Goal: Task Accomplishment & Management: Manage account settings

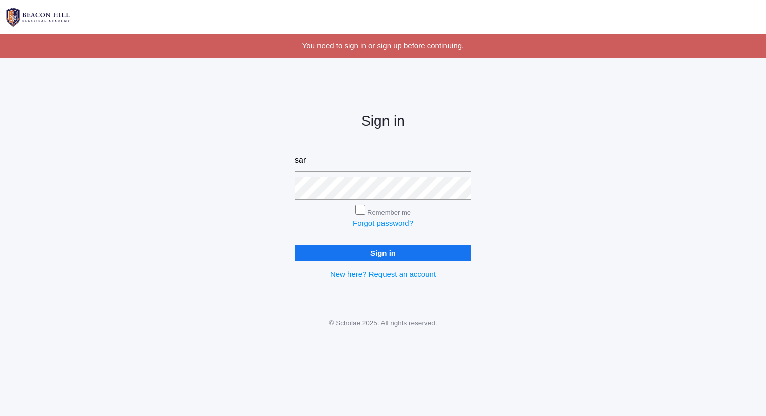
type input "[PERSON_NAME][EMAIL_ADDRESS][DOMAIN_NAME]"
click at [295, 244] on input "Sign in" at bounding box center [383, 252] width 176 height 17
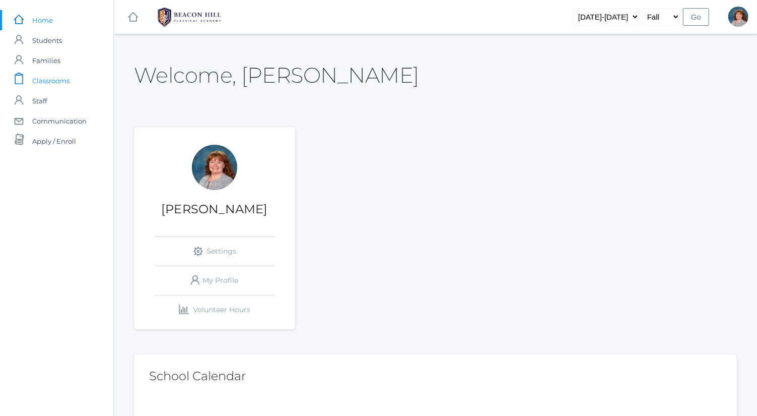
click at [69, 87] on span "Classrooms" at bounding box center [50, 81] width 37 height 20
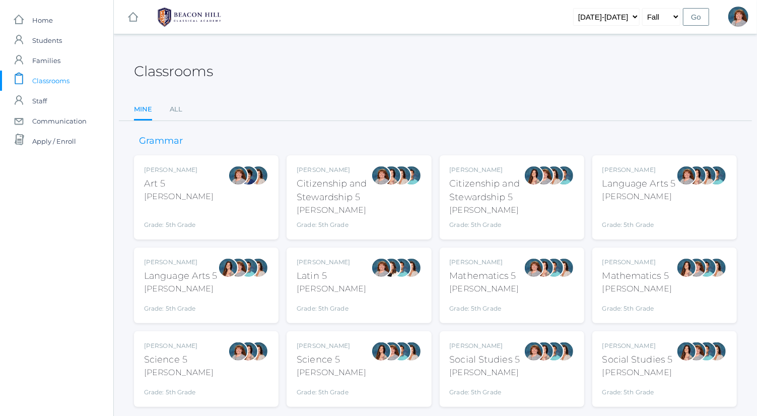
scroll to position [26, 0]
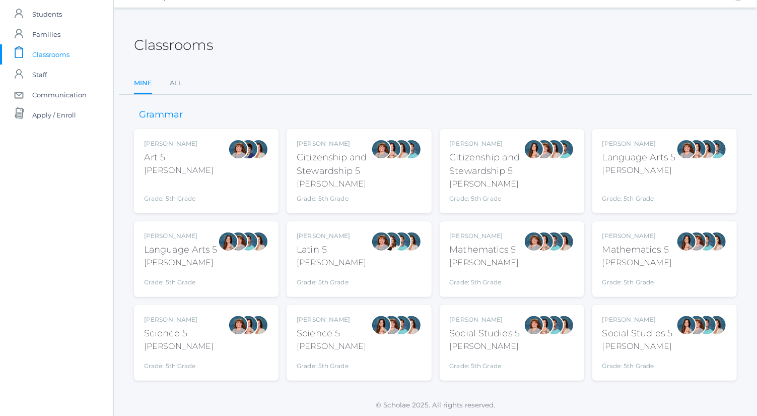
click at [524, 338] on div at bounding box center [534, 342] width 20 height 55
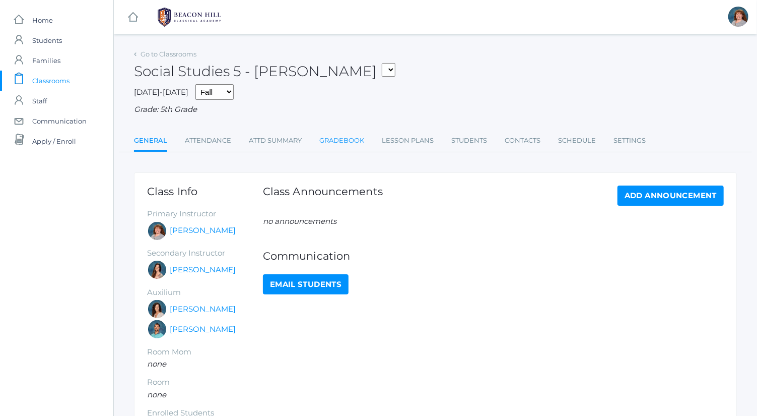
click at [353, 143] on link "Gradebook" at bounding box center [341, 140] width 45 height 20
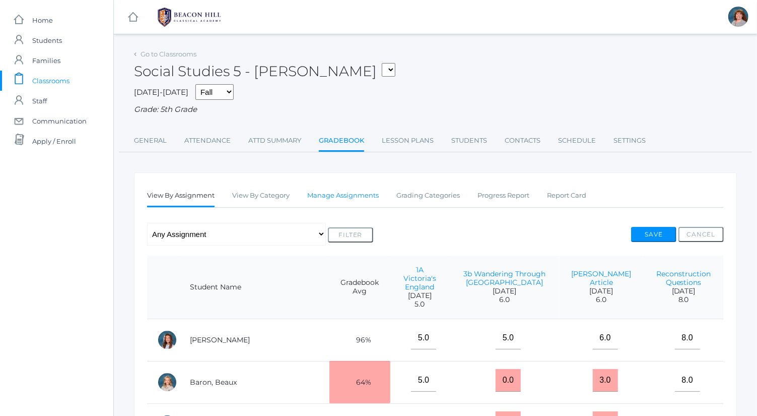
click at [328, 191] on link "Manage Assignments" at bounding box center [343, 195] width 72 height 20
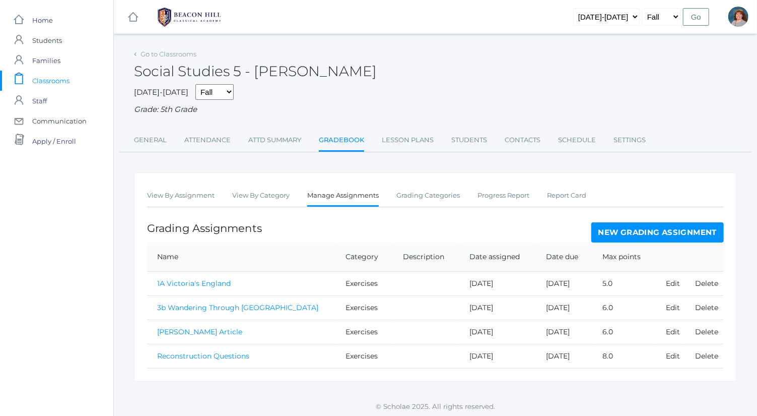
click at [623, 235] on link "New Grading Assignment" at bounding box center [657, 232] width 132 height 20
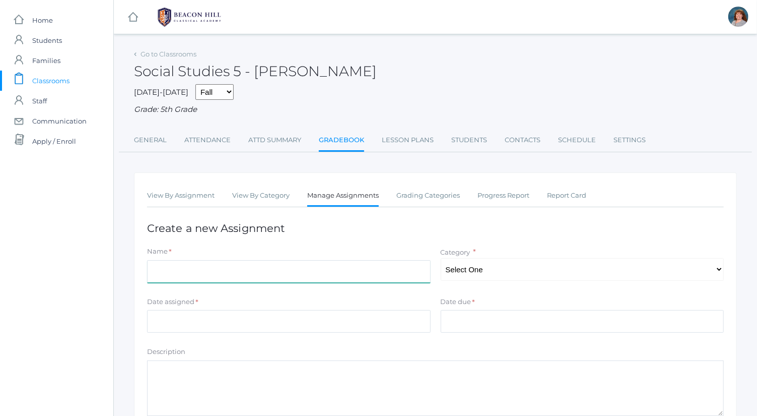
click at [274, 272] on input "Name" at bounding box center [289, 271] width 284 height 23
type input "7a Two Empires and Three Republics"
click at [534, 264] on select "Select One Exercises Tests Projects" at bounding box center [583, 269] width 284 height 23
select select "1048"
click at [441, 258] on select "Select One Exercises Tests Projects" at bounding box center [583, 269] width 284 height 23
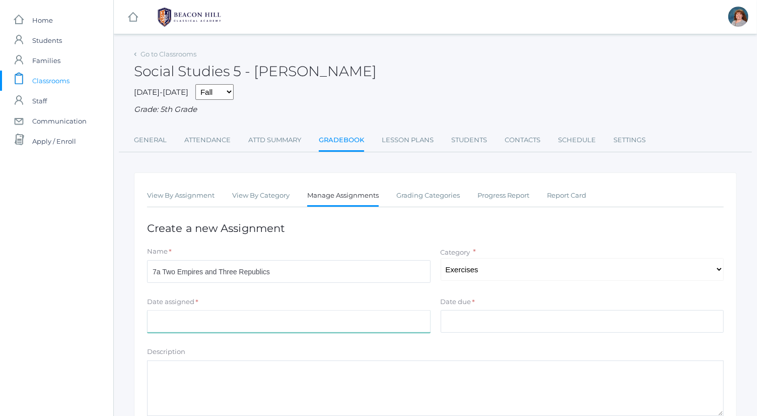
click at [371, 320] on input "Date assigned" at bounding box center [289, 321] width 284 height 23
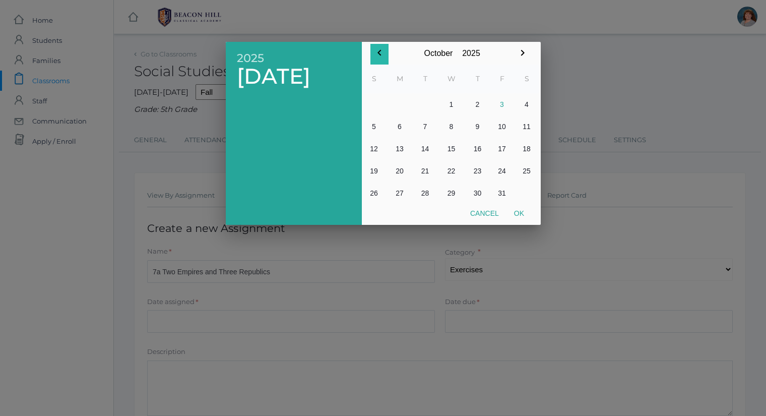
click at [381, 58] on icon "button" at bounding box center [379, 53] width 12 height 12
click at [428, 107] on button "2" at bounding box center [425, 104] width 24 height 22
click at [426, 195] on button "30" at bounding box center [425, 193] width 24 height 22
click at [517, 217] on button "Ok" at bounding box center [518, 213] width 25 height 18
type input "2025-09-30"
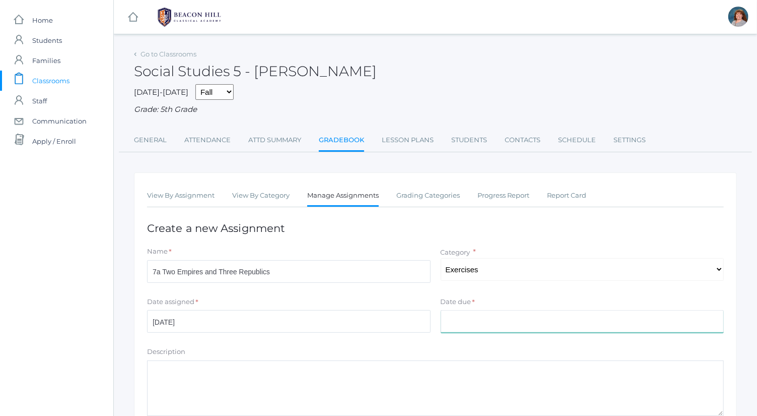
click at [509, 324] on input "Date due" at bounding box center [583, 321] width 284 height 23
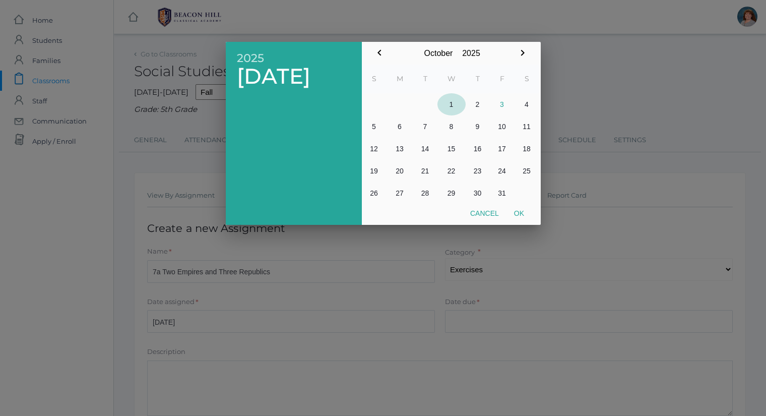
click at [452, 101] on button "1" at bounding box center [451, 104] width 28 height 22
click at [520, 213] on button "Ok" at bounding box center [518, 213] width 25 height 18
type input "2025-10-01"
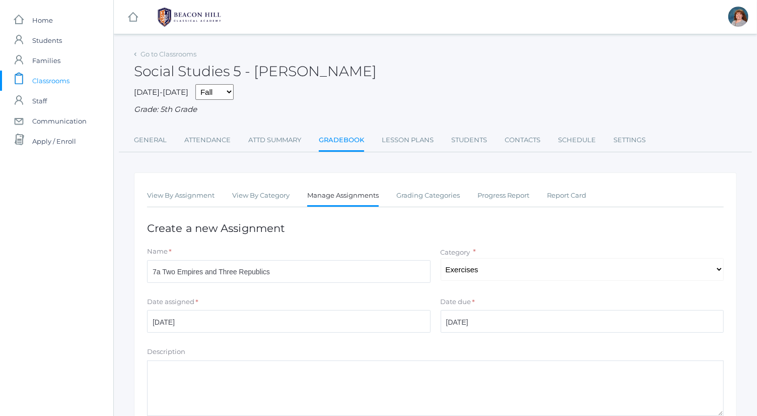
scroll to position [137, 0]
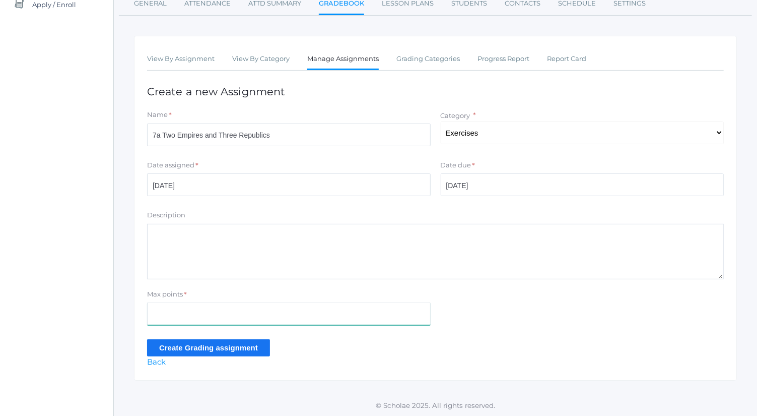
click at [249, 312] on input "Max points" at bounding box center [289, 313] width 284 height 23
type input "11"
click at [183, 345] on input "Create Grading assignment" at bounding box center [208, 347] width 123 height 17
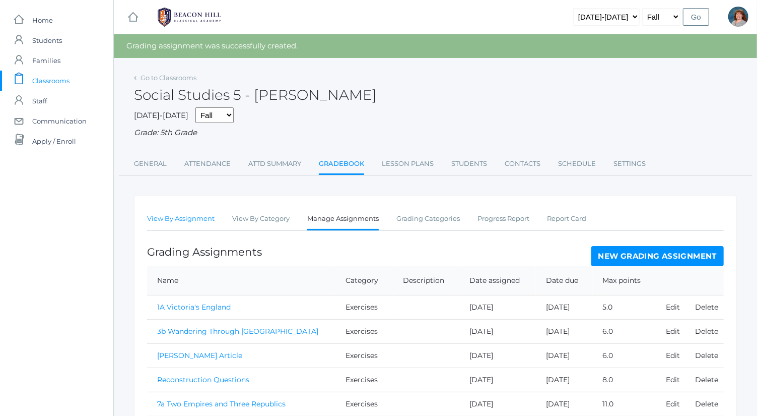
click at [208, 212] on link "View By Assignment" at bounding box center [181, 219] width 68 height 20
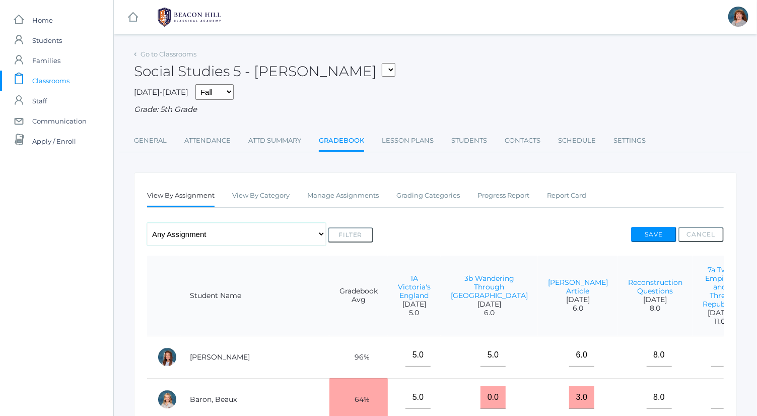
click at [247, 238] on select "Any Assignment Category: Exercises - 1A Victoria's England - 3b Wandering Throu…" at bounding box center [236, 234] width 179 height 23
select select "10190"
click at [147, 223] on select "Any Assignment Category: Exercises - 1A Victoria's England - 3b Wandering Throu…" at bounding box center [236, 234] width 179 height 23
click at [328, 238] on button "Filter" at bounding box center [350, 234] width 45 height 15
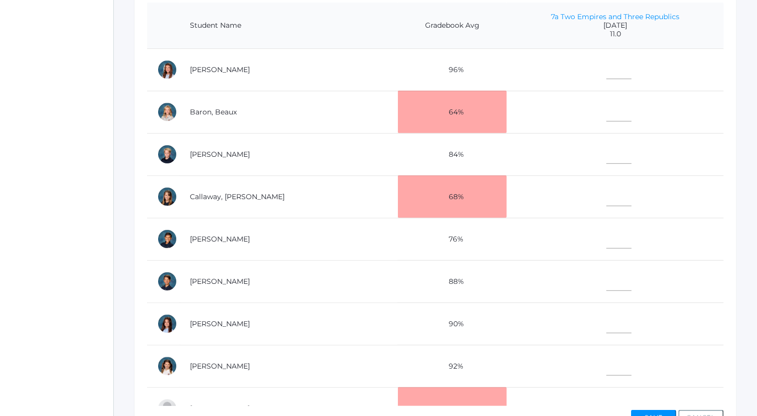
scroll to position [242, 0]
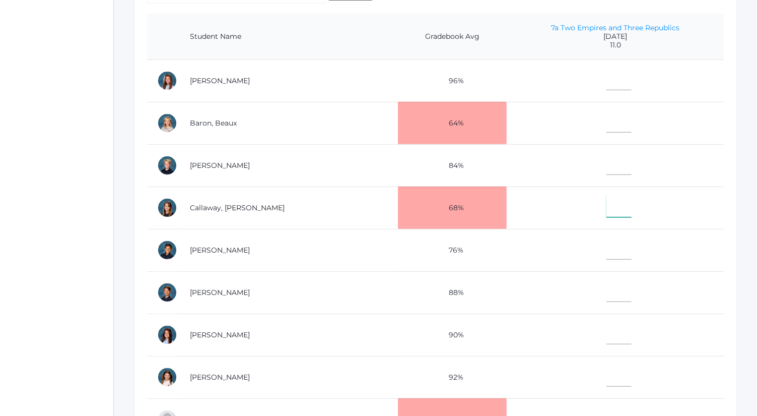
click at [607, 199] on input"] "text" at bounding box center [619, 205] width 25 height 23
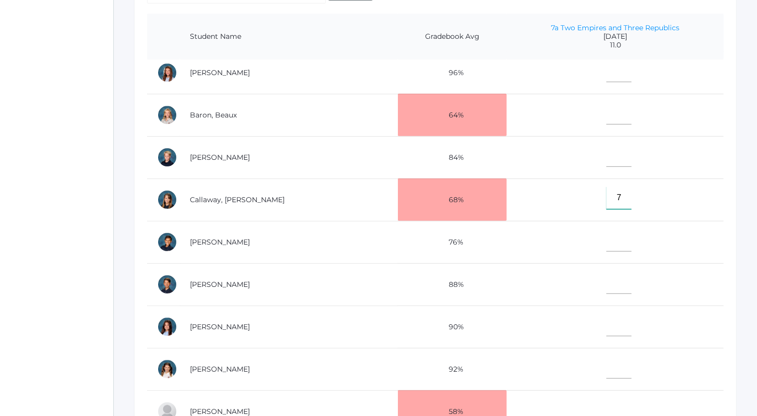
type input"] "7"
click at [607, 321] on input"] "text" at bounding box center [619, 324] width 25 height 23
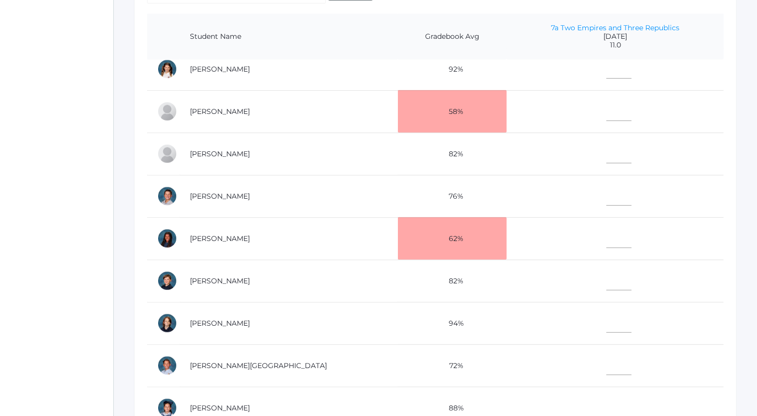
type input"] "9.5"
click at [607, 102] on input"] "text" at bounding box center [619, 109] width 25 height 23
type input"] "9"
click at [607, 277] on input"] "text" at bounding box center [619, 279] width 25 height 23
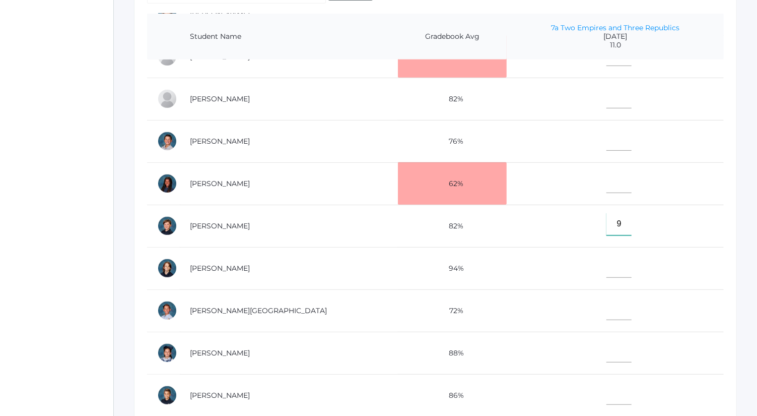
type input"] "9"
click at [607, 340] on input"] "text" at bounding box center [619, 351] width 25 height 23
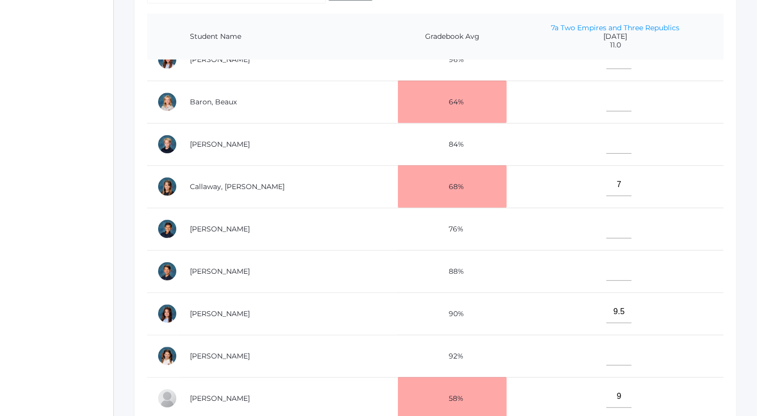
scroll to position [0, 0]
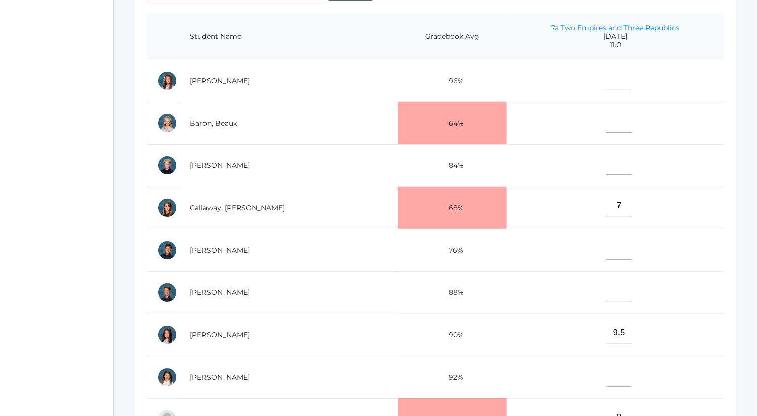
type input"] "10"
click at [607, 117] on input"] "text" at bounding box center [619, 121] width 25 height 23
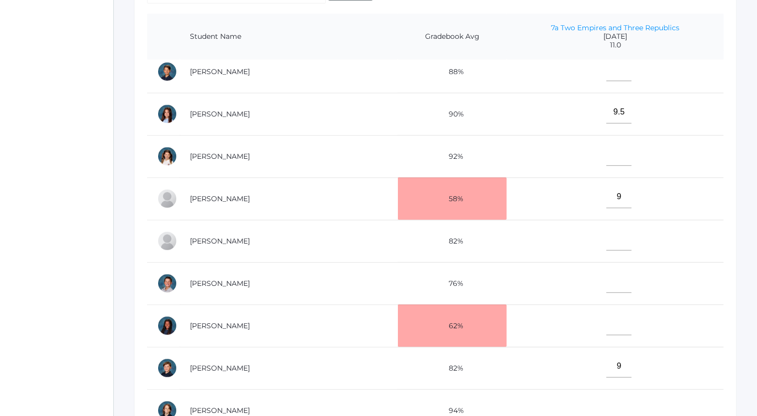
scroll to position [231, 0]
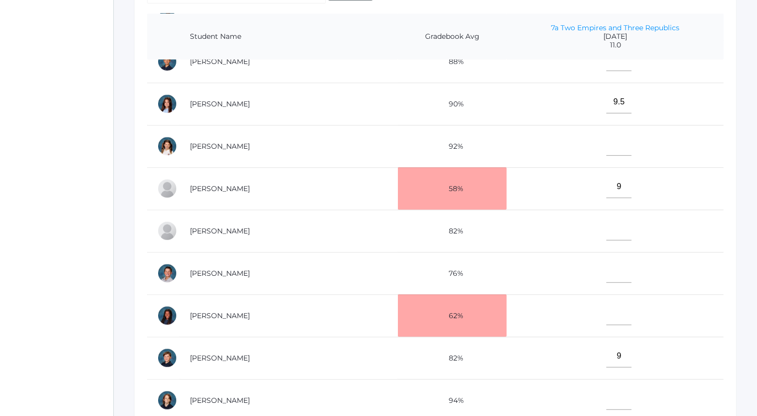
type input"] "9"
click at [607, 312] on input"] "text" at bounding box center [619, 313] width 25 height 23
type input"] "3"
click at [607, 265] on input"] "text" at bounding box center [619, 271] width 25 height 23
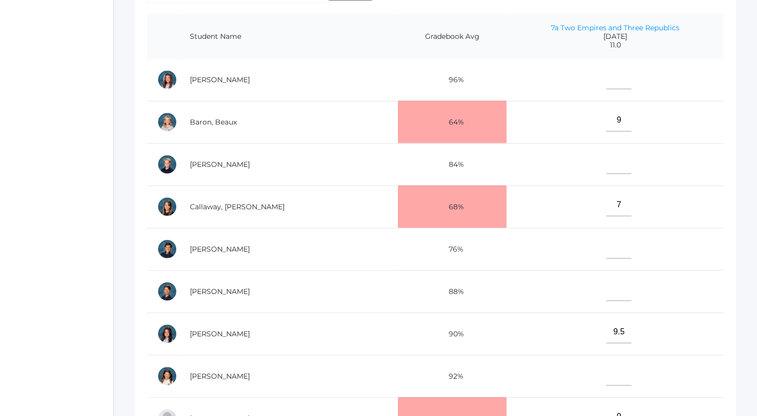
scroll to position [0, 0]
type input"] "11"
click at [607, 283] on input"] "text" at bounding box center [619, 290] width 25 height 23
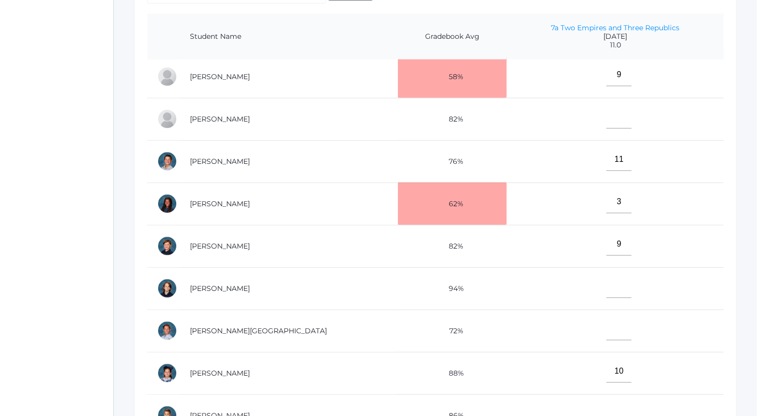
scroll to position [350, 0]
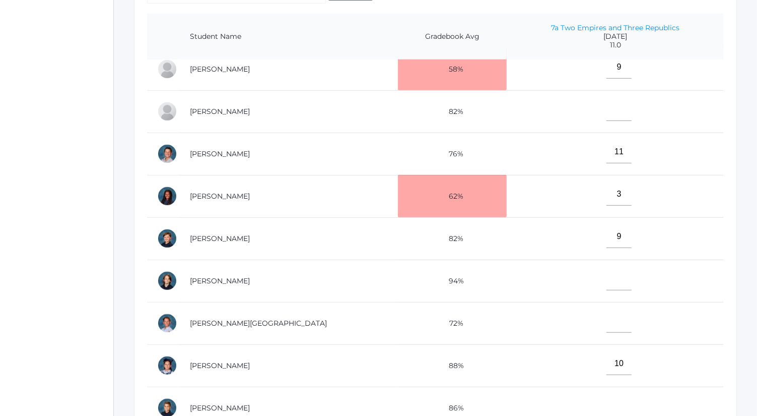
type input"] "11"
click at [607, 318] on input"] "text" at bounding box center [619, 321] width 25 height 23
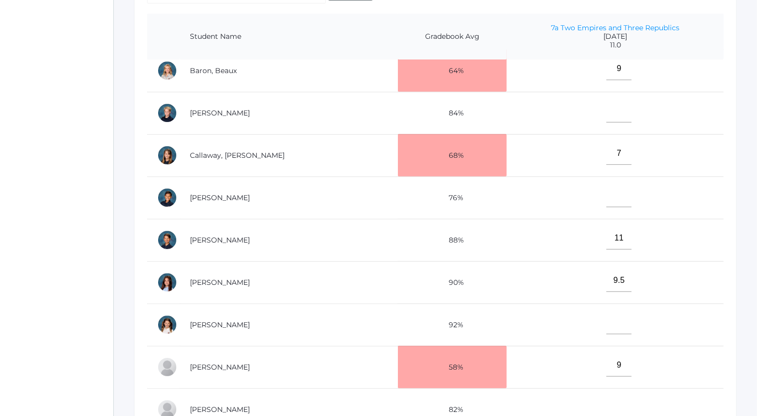
scroll to position [0, 0]
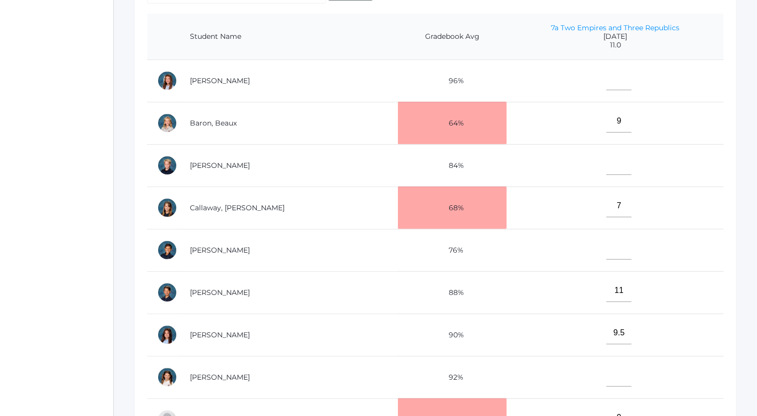
type input"] "11"
click at [607, 85] on input"] "text" at bounding box center [619, 79] width 25 height 23
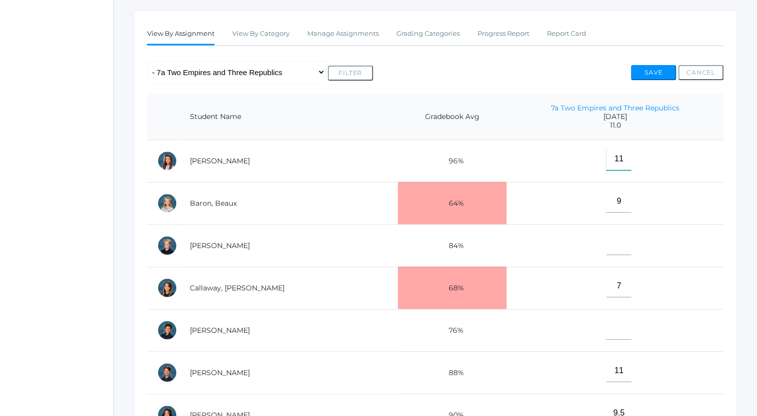
scroll to position [160, 0]
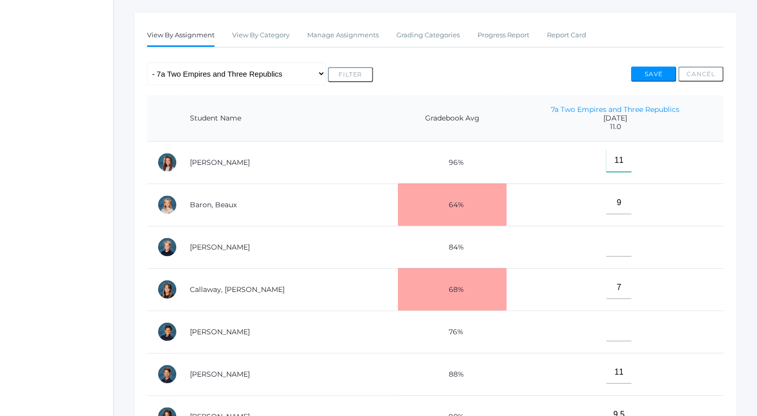
type input"] "11"
click at [654, 72] on button "Save" at bounding box center [653, 74] width 45 height 15
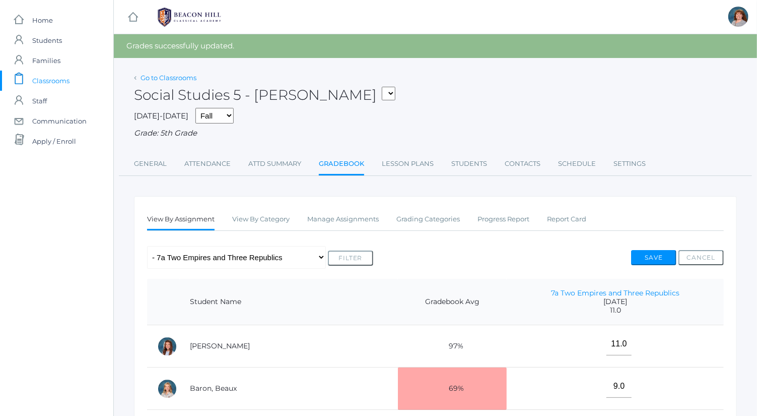
click at [185, 76] on link "Go to Classrooms" at bounding box center [169, 78] width 56 height 8
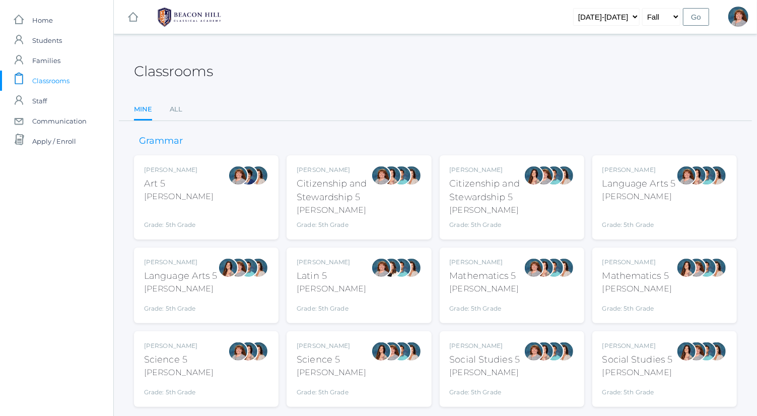
scroll to position [26, 0]
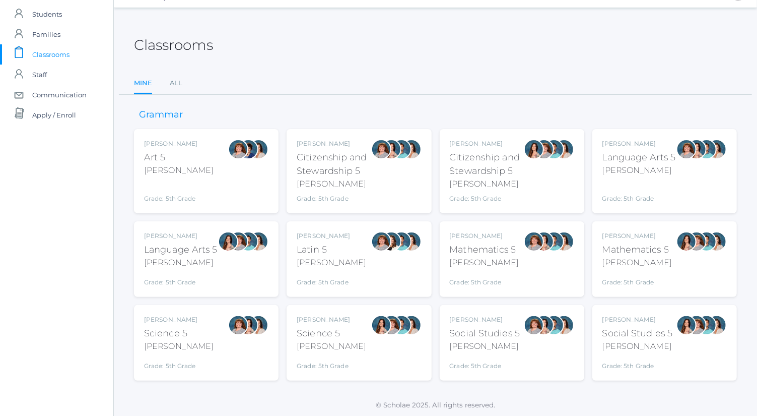
click at [493, 334] on div "Social Studies 5" at bounding box center [485, 333] width 71 height 14
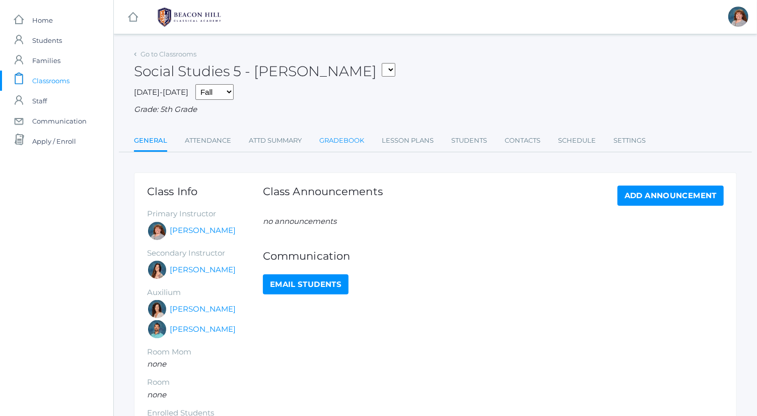
click at [339, 139] on link "Gradebook" at bounding box center [341, 140] width 45 height 20
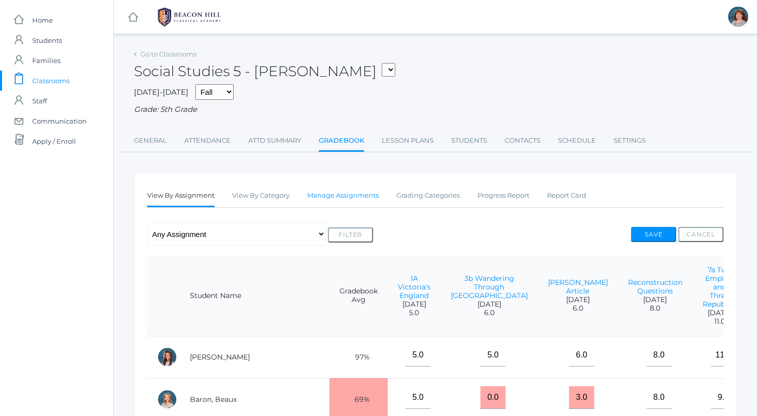
click at [359, 192] on link "Manage Assignments" at bounding box center [343, 195] width 72 height 20
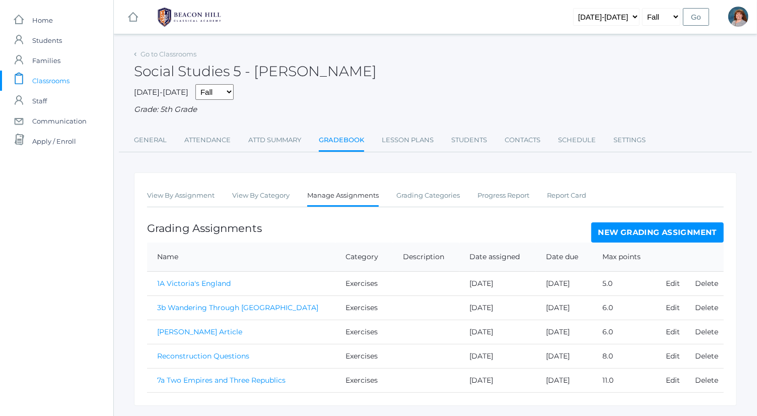
click at [628, 231] on link "New Grading Assignment" at bounding box center [657, 232] width 132 height 20
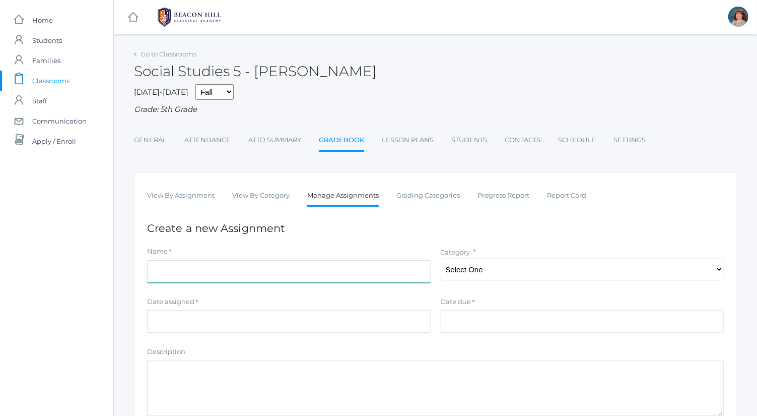
click at [290, 273] on input "Name" at bounding box center [289, 271] width 284 height 23
type input "Civil War Essay"
click at [444, 282] on div "Name * Civil War Essay Category * Select One Exercises Tests Projects" at bounding box center [435, 266] width 587 height 40
click at [464, 277] on select "Select One Exercises Tests Projects" at bounding box center [583, 269] width 284 height 23
select select "1050"
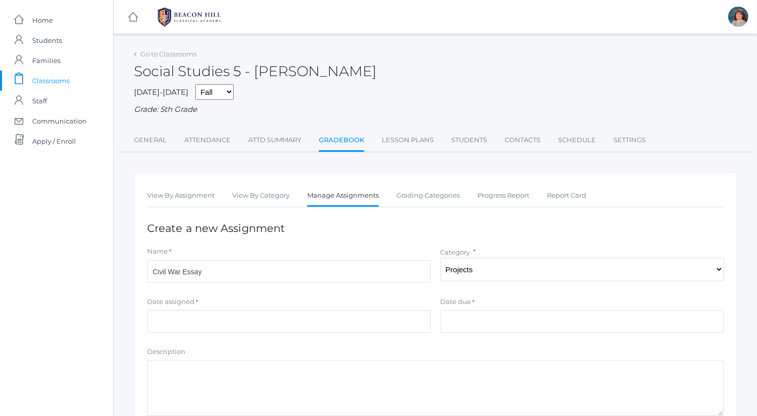
click at [441, 258] on select "Select One Exercises Tests Projects" at bounding box center [583, 269] width 284 height 23
click at [373, 325] on input "Date assigned" at bounding box center [289, 321] width 284 height 23
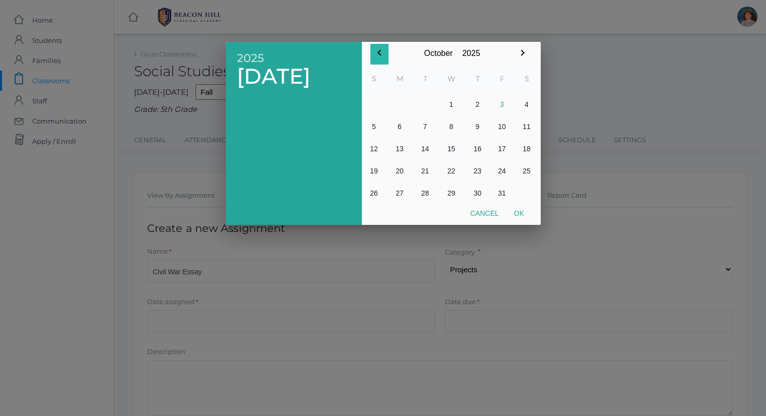
click at [377, 54] on icon "button" at bounding box center [379, 53] width 12 height 12
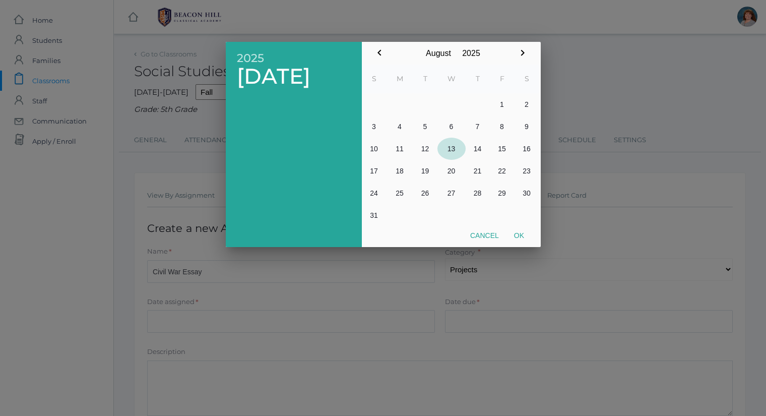
click at [455, 150] on button "13" at bounding box center [451, 149] width 28 height 22
click at [518, 235] on button "Ok" at bounding box center [518, 235] width 25 height 18
type input "2025-08-13"
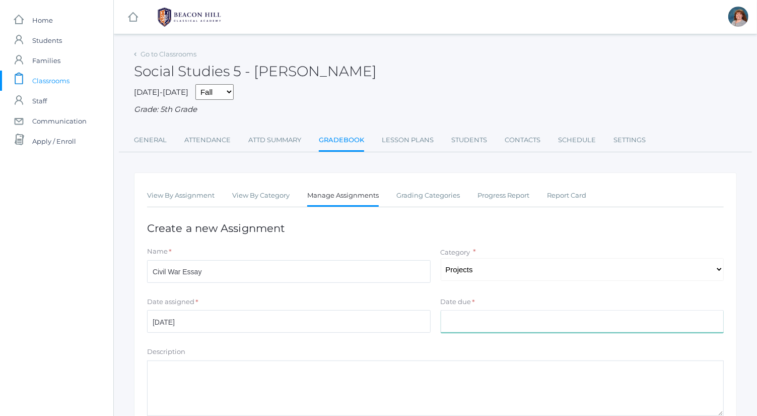
click at [500, 325] on input "Date due" at bounding box center [583, 321] width 284 height 23
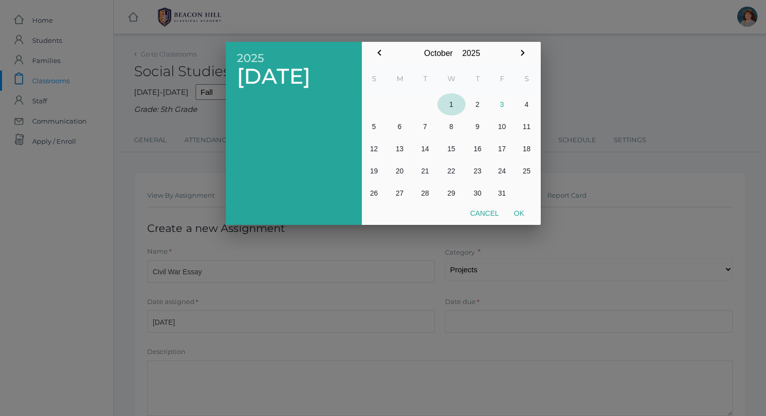
click at [456, 105] on button "1" at bounding box center [451, 104] width 28 height 22
click at [519, 210] on button "Ok" at bounding box center [518, 213] width 25 height 18
type input "2025-10-01"
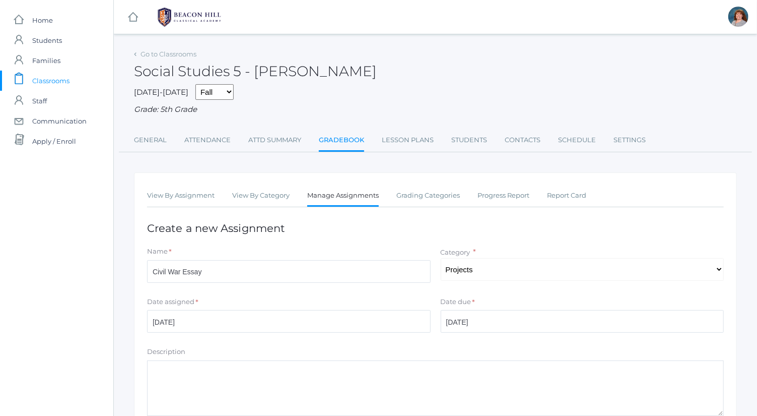
scroll to position [137, 0]
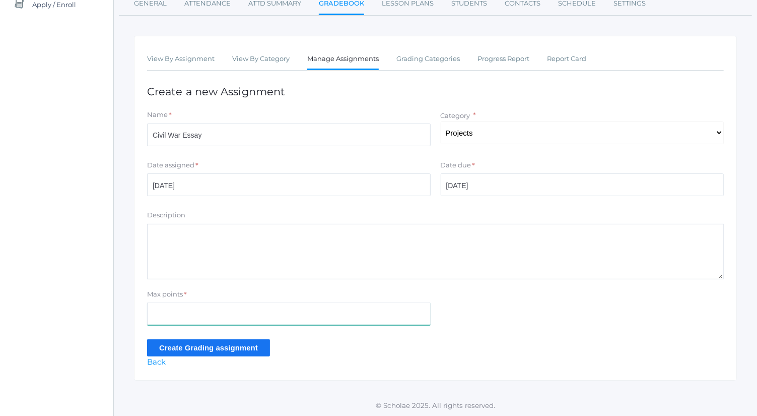
click at [312, 306] on input "Max points" at bounding box center [289, 313] width 284 height 23
type input "31"
click at [259, 349] on input "Create Grading assignment" at bounding box center [208, 347] width 123 height 17
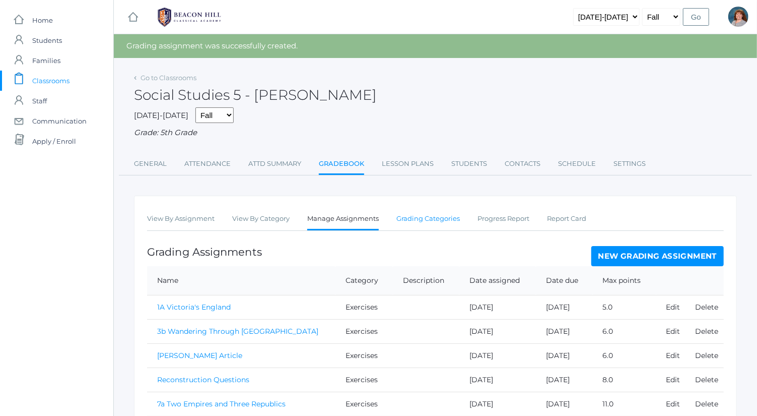
click at [430, 224] on link "Grading Categories" at bounding box center [427, 219] width 63 height 20
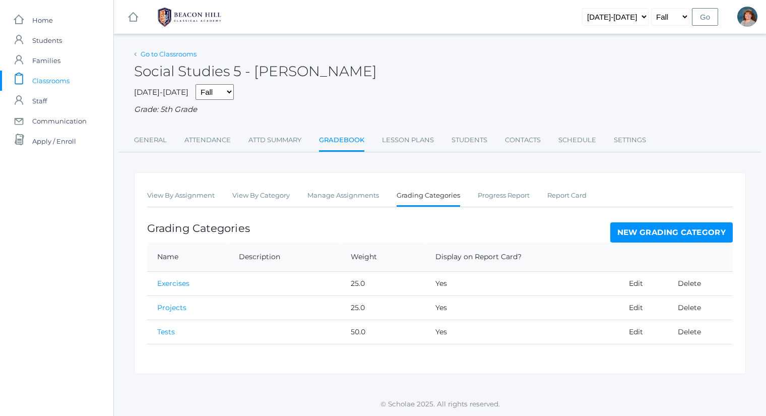
click at [186, 57] on link "Go to Classrooms" at bounding box center [169, 54] width 56 height 8
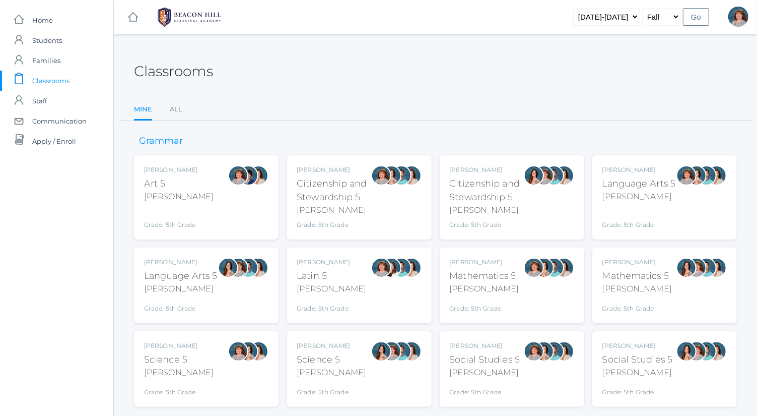
click at [660, 342] on div "[PERSON_NAME]" at bounding box center [638, 345] width 71 height 9
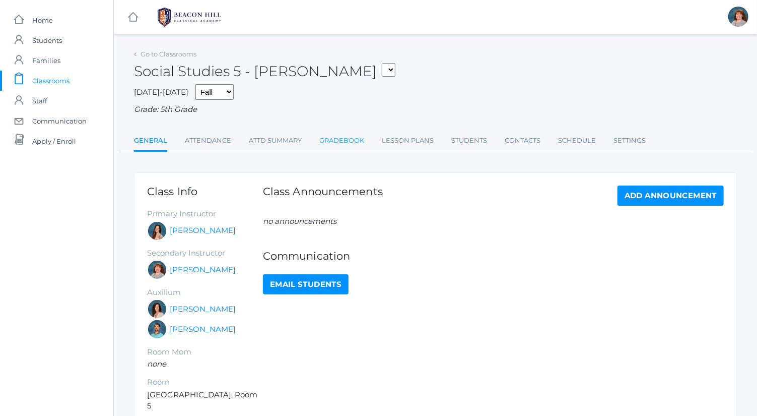
click at [355, 139] on link "Gradebook" at bounding box center [341, 140] width 45 height 20
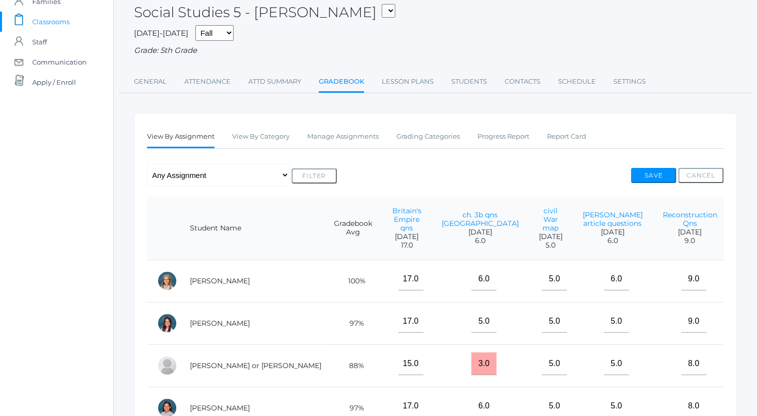
scroll to position [38, 0]
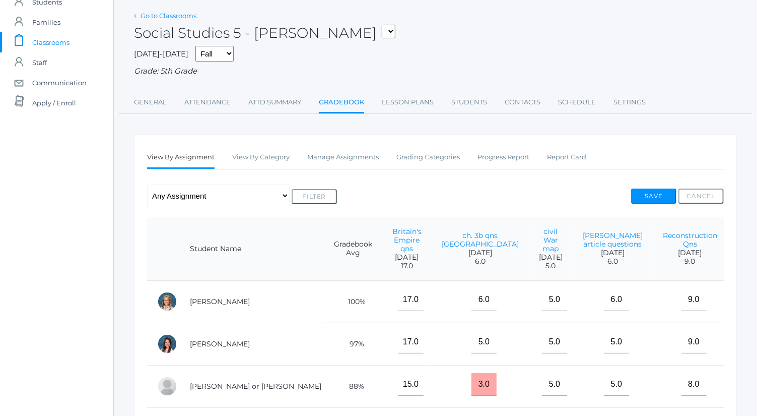
click at [188, 16] on link "Go to Classrooms" at bounding box center [169, 16] width 56 height 8
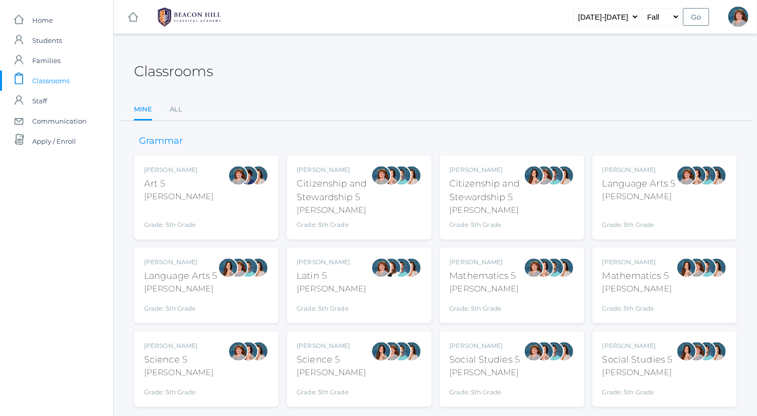
scroll to position [26, 0]
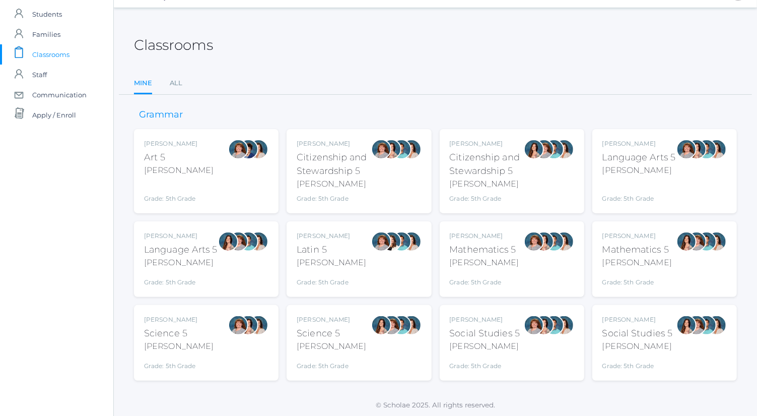
click at [529, 341] on div at bounding box center [534, 342] width 20 height 55
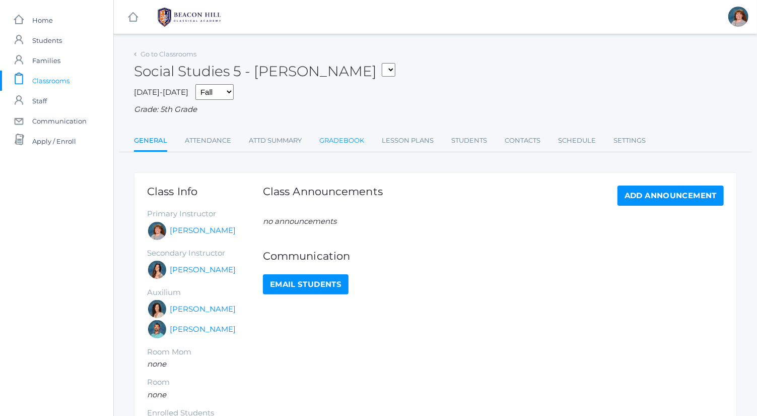
click at [337, 134] on link "Gradebook" at bounding box center [341, 140] width 45 height 20
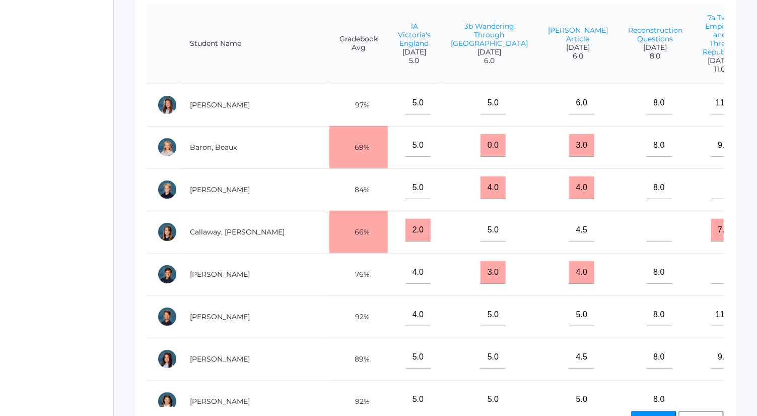
scroll to position [253, 0]
click at [711, 175] on input"] "text" at bounding box center [723, 186] width 25 height 23
type input"] "10"
click at [664, 412] on button "Save" at bounding box center [653, 417] width 45 height 15
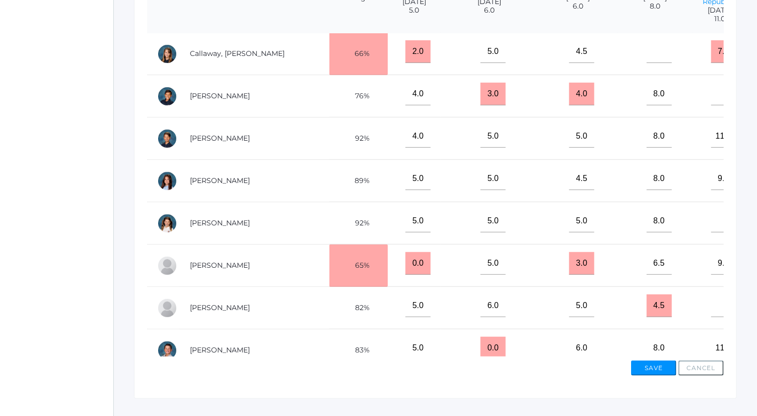
scroll to position [131, 0]
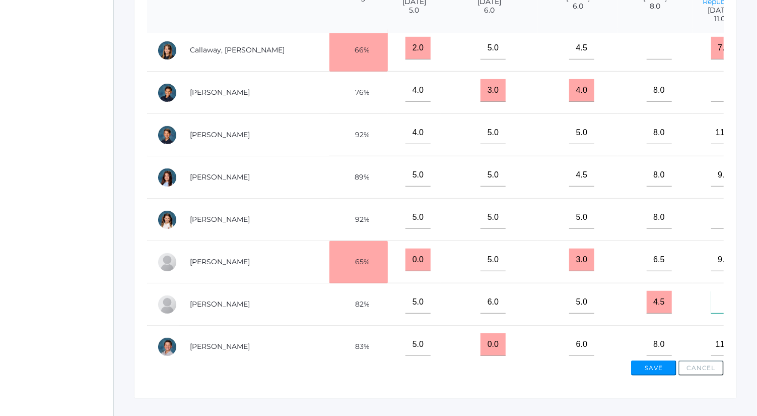
click at [711, 291] on input"] "text" at bounding box center [723, 302] width 25 height 23
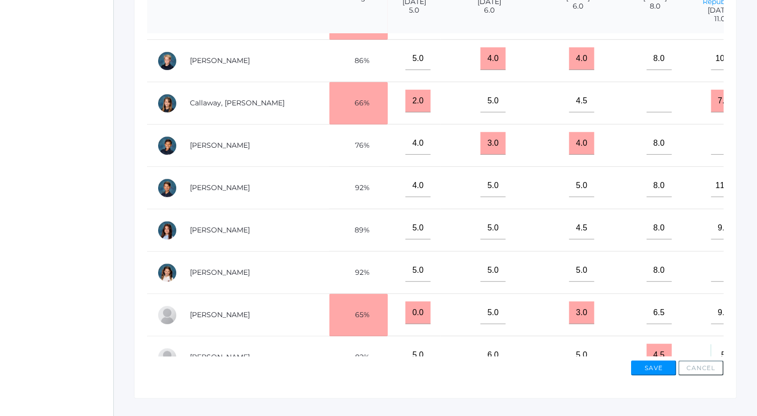
scroll to position [70, 0]
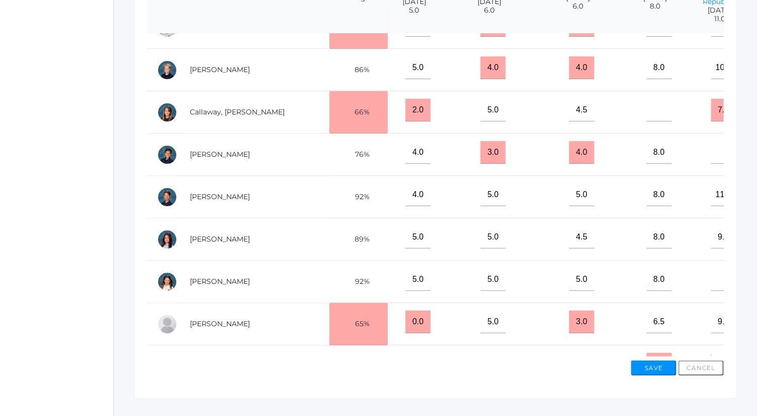
type input"] "5"
click at [711, 141] on input"] "text" at bounding box center [723, 152] width 25 height 23
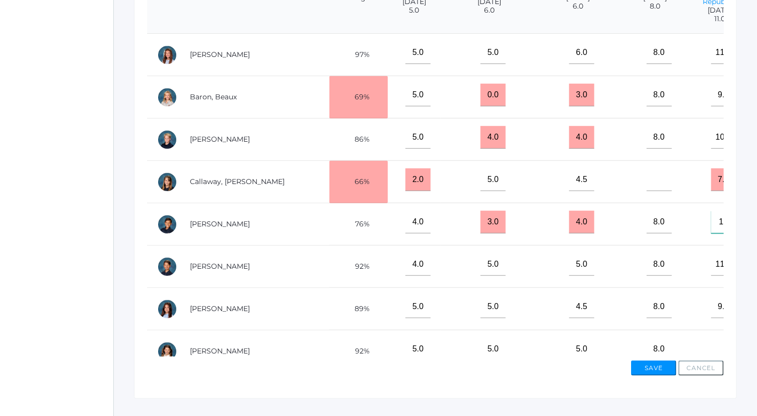
type input"] "11"
click at [658, 368] on button "Save" at bounding box center [653, 367] width 45 height 15
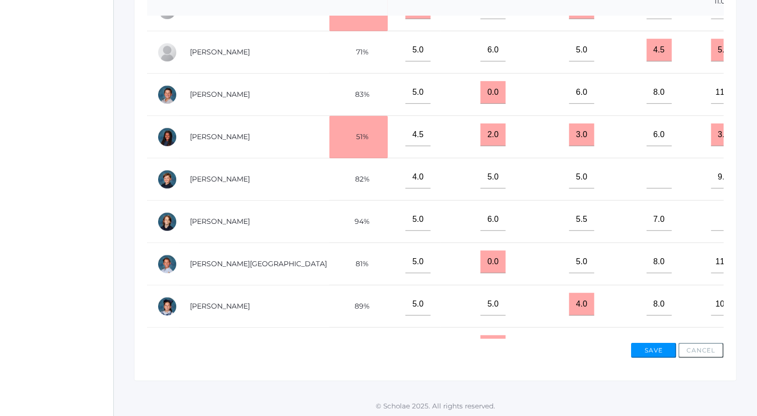
scroll to position [384, 0]
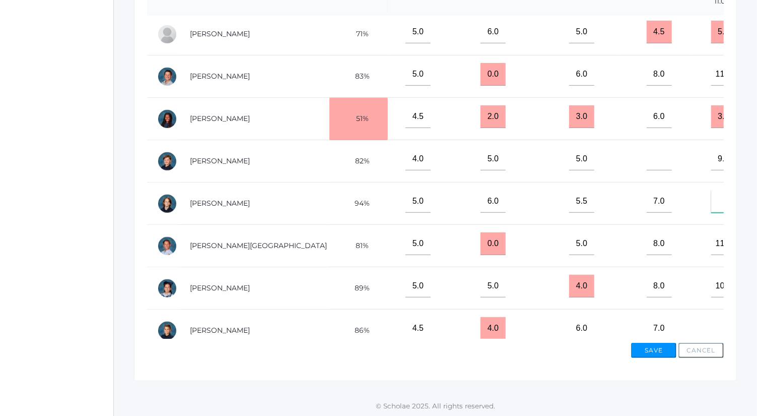
click at [711, 190] on input"] "text" at bounding box center [723, 201] width 25 height 23
type input"] "10"
click at [711, 317] on input"] "text" at bounding box center [723, 328] width 25 height 23
type input"] "5.5"
click at [650, 347] on button "Save" at bounding box center [653, 350] width 45 height 15
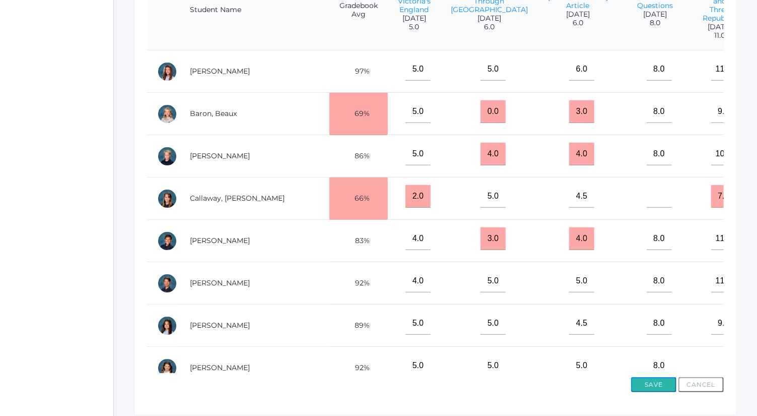
click at [656, 385] on button "Save" at bounding box center [653, 384] width 45 height 15
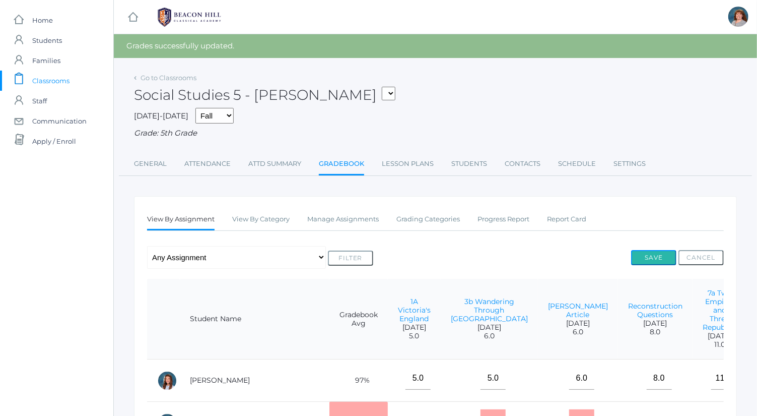
click at [668, 254] on button "Save" at bounding box center [653, 257] width 45 height 15
click at [188, 78] on link "Go to Classrooms" at bounding box center [169, 78] width 56 height 8
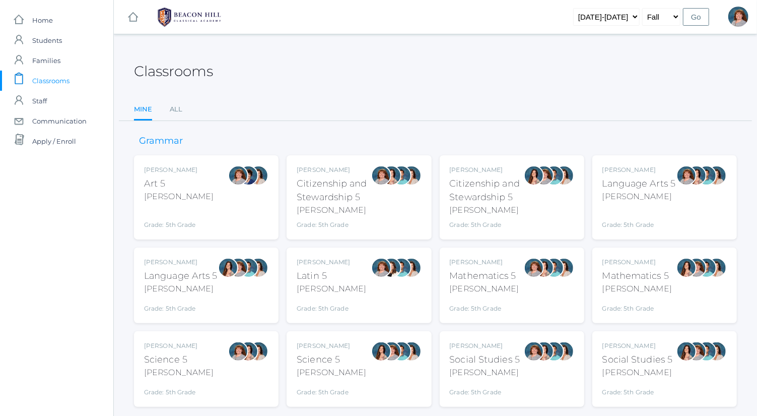
click at [671, 210] on div "Grade: 5th Grade" at bounding box center [640, 218] width 74 height 23
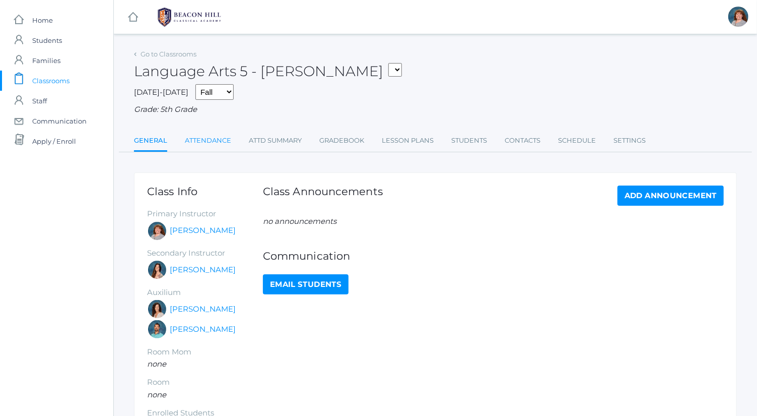
click at [225, 139] on link "Attendance" at bounding box center [208, 140] width 46 height 20
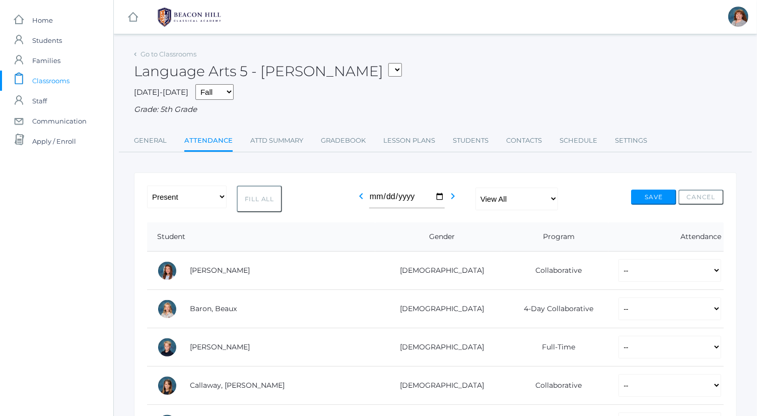
click at [262, 195] on button "Fill All" at bounding box center [259, 198] width 45 height 27
select select "P"
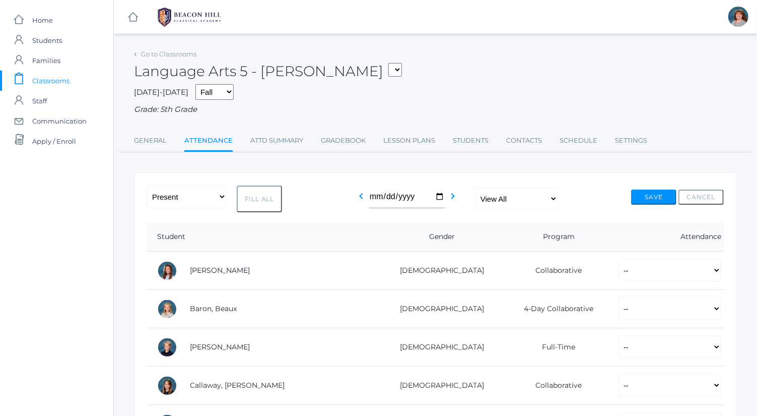
select select "P"
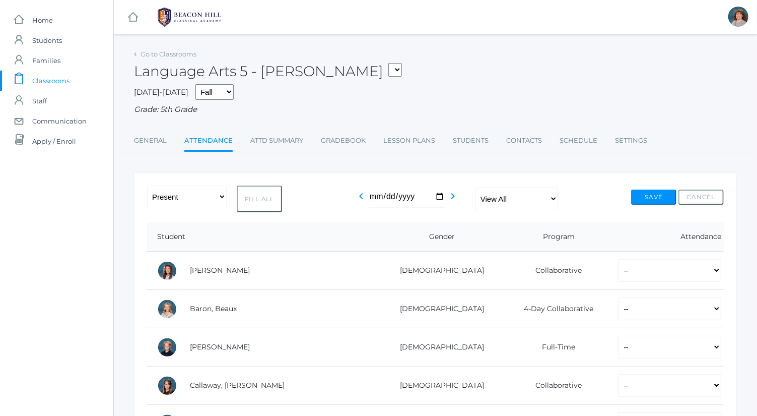
select select "P"
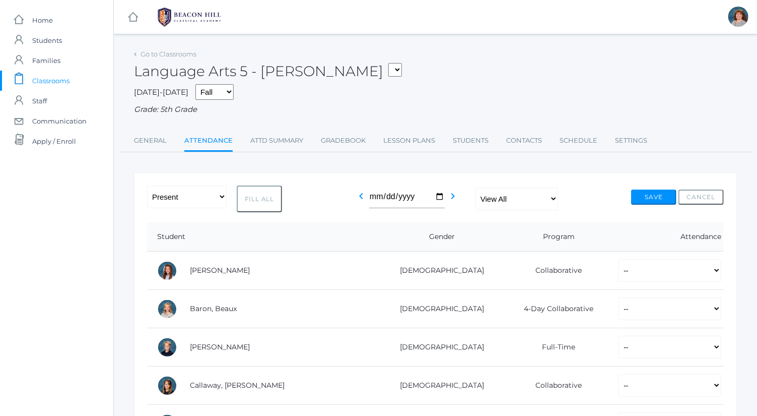
select select "P"
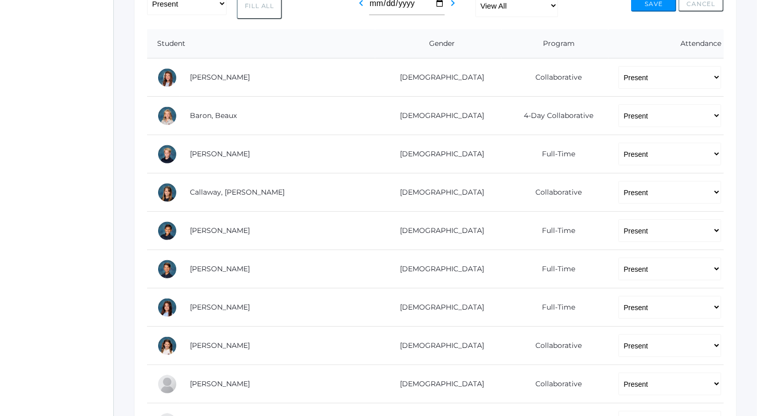
scroll to position [226, 0]
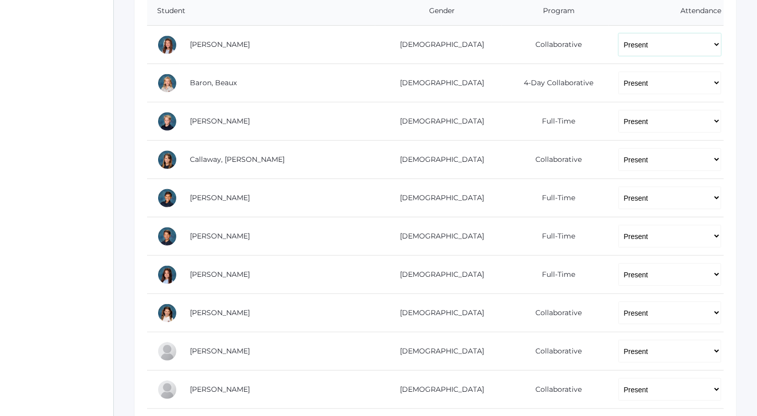
click at [695, 52] on select "-- Present Present-At-Home Tardy Excused Tardy Unexcused Absent Excused Absent …" at bounding box center [670, 44] width 103 height 23
select select "AU"
click at [619, 33] on select "-- Present Present-At-Home Tardy Excused Tardy Unexcused Absent Excused Absent …" at bounding box center [670, 44] width 103 height 23
click at [654, 160] on select "-- Present Present-At-Home Tardy Excused Tardy Unexcused Absent Excused Absent …" at bounding box center [670, 159] width 103 height 23
select select "AU"
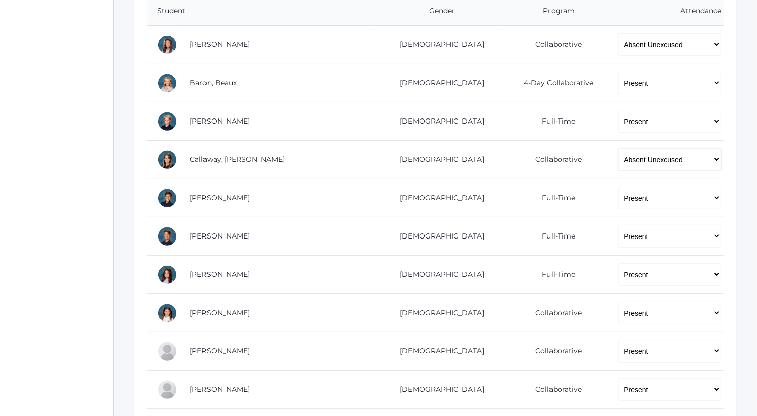
click at [619, 148] on select "-- Present Present-At-Home Tardy Excused Tardy Unexcused Absent Excused Absent …" at bounding box center [670, 159] width 103 height 23
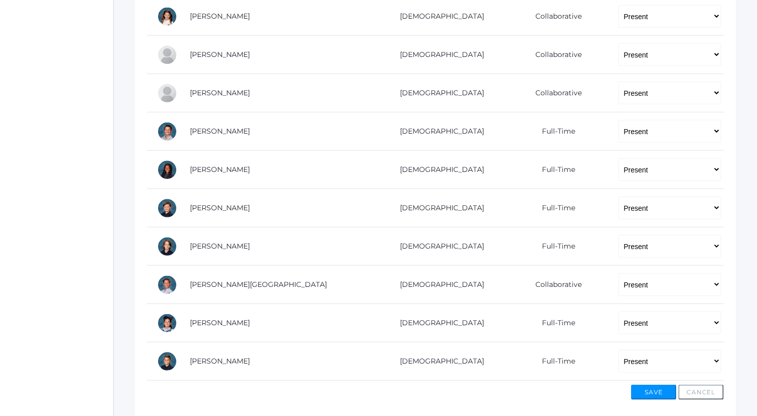
scroll to position [551, 0]
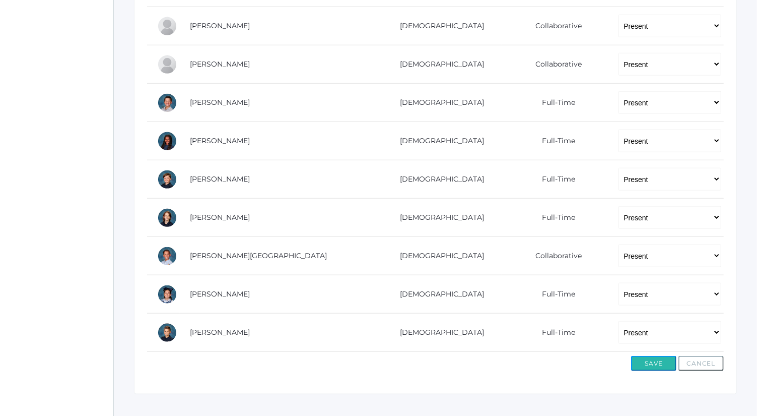
click at [649, 360] on button "Save" at bounding box center [653, 363] width 45 height 15
